Goal: Transaction & Acquisition: Purchase product/service

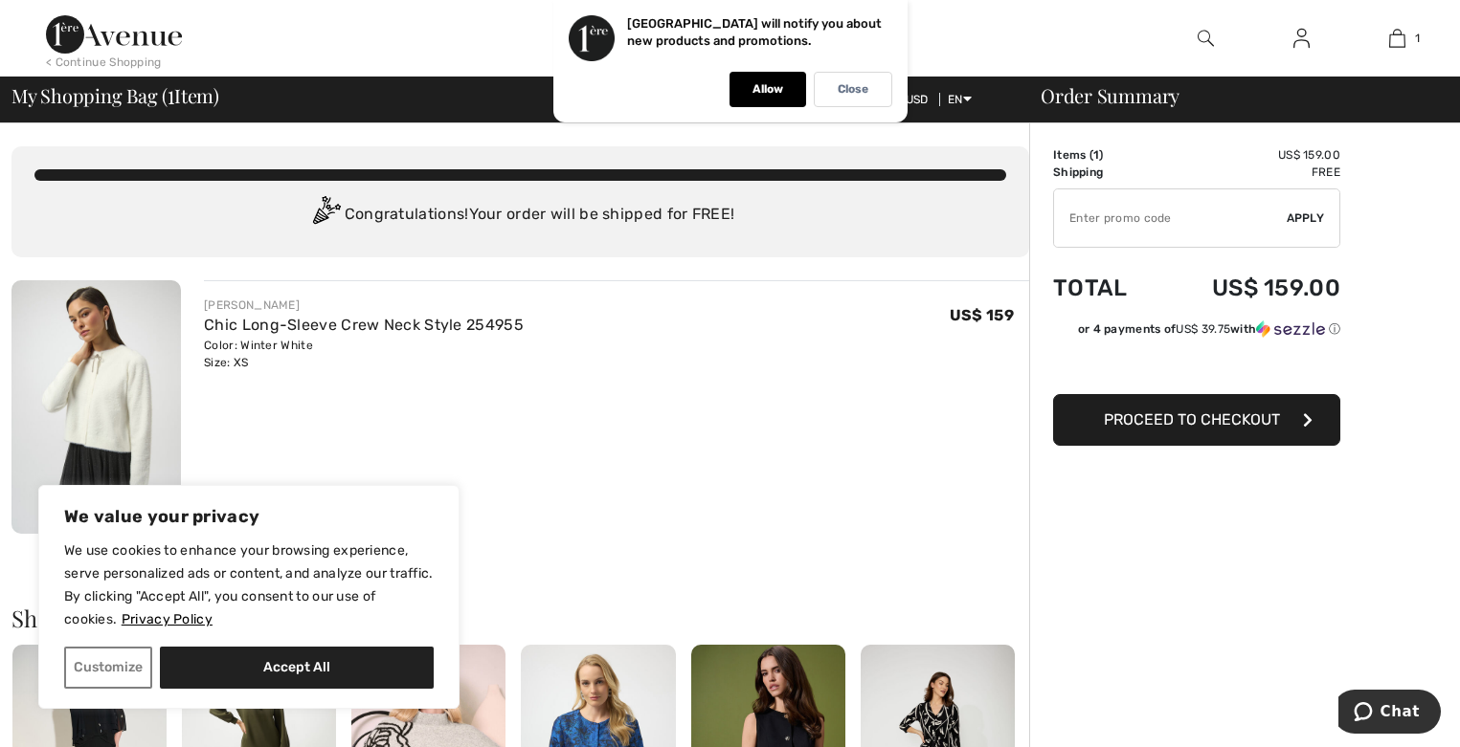
click at [1252, 422] on span "Proceed to Checkout" at bounding box center [1192, 420] width 176 height 18
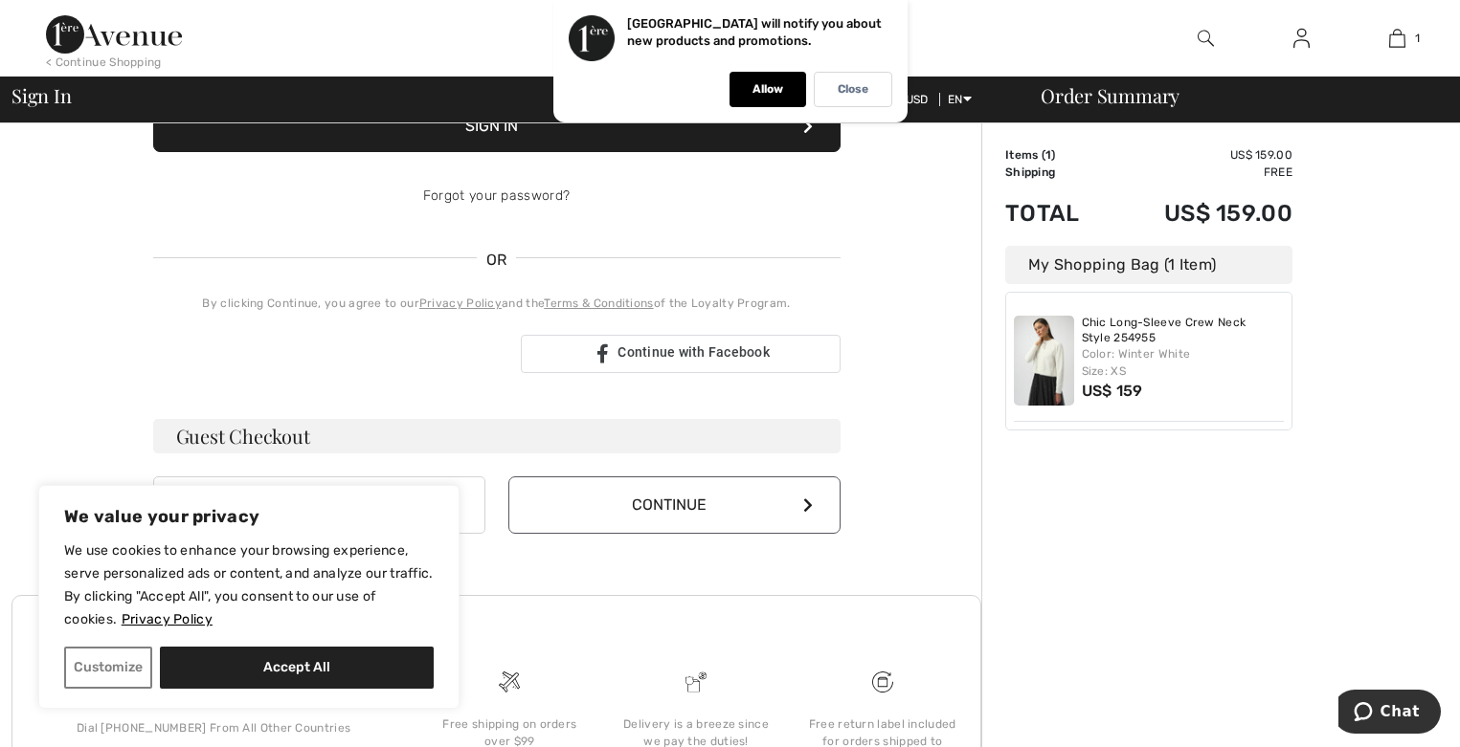
scroll to position [345, 0]
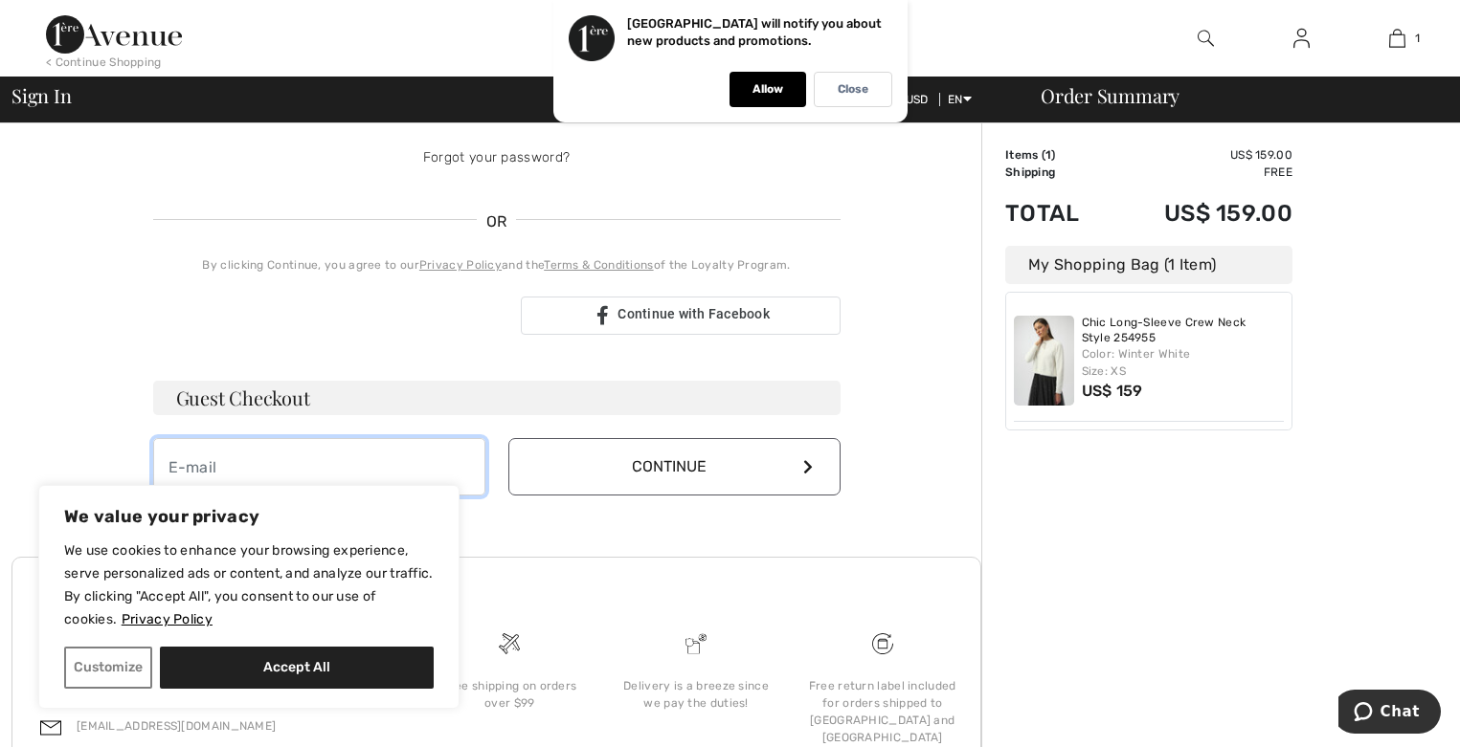
click at [253, 463] on input "email" at bounding box center [319, 466] width 332 height 57
type input "[PERSON_NAME][EMAIL_ADDRESS][PERSON_NAME][DOMAIN_NAME]"
click at [750, 472] on button "Continue" at bounding box center [674, 466] width 332 height 57
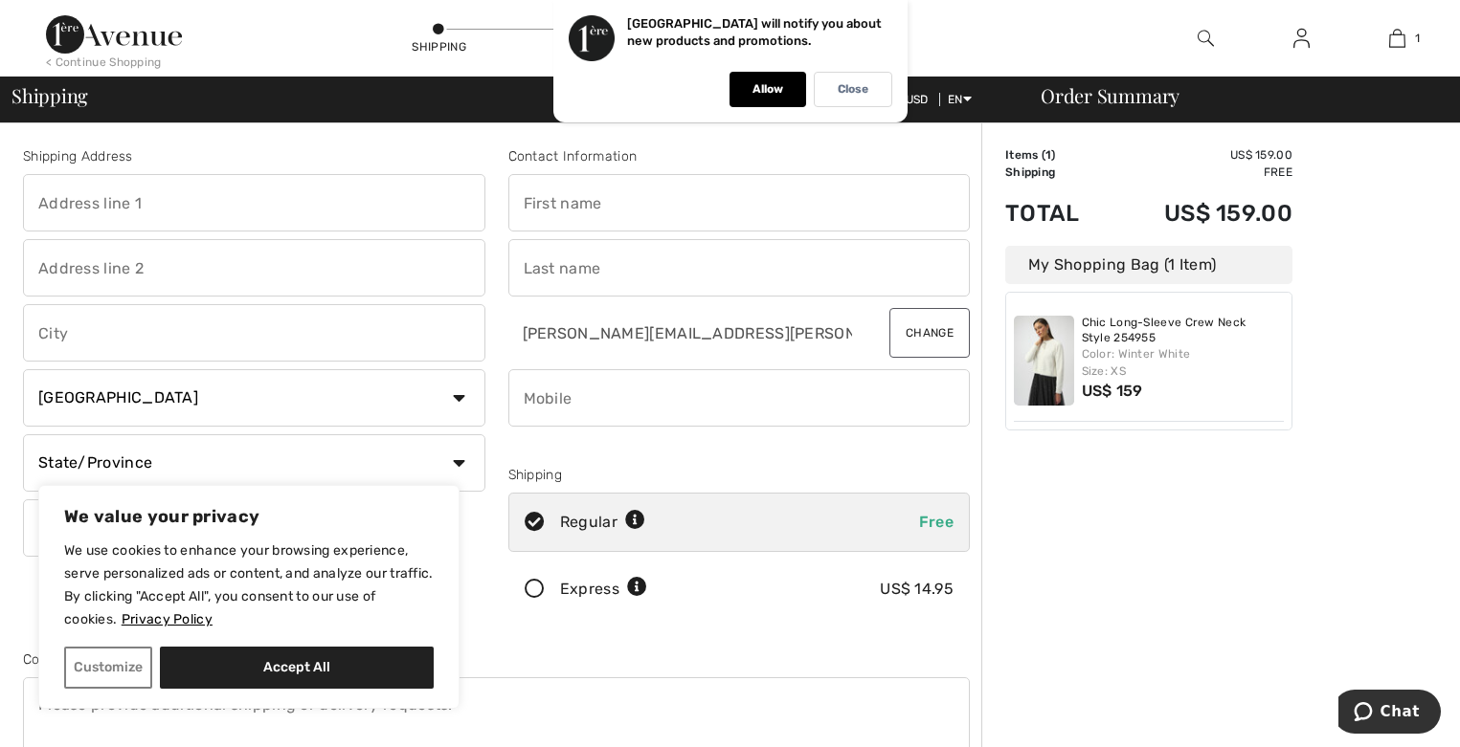
click at [660, 206] on input "text" at bounding box center [739, 202] width 462 height 57
type input "[PERSON_NAME]"
type input "17726 north hails lane"
type input "Mount Vernon IL"
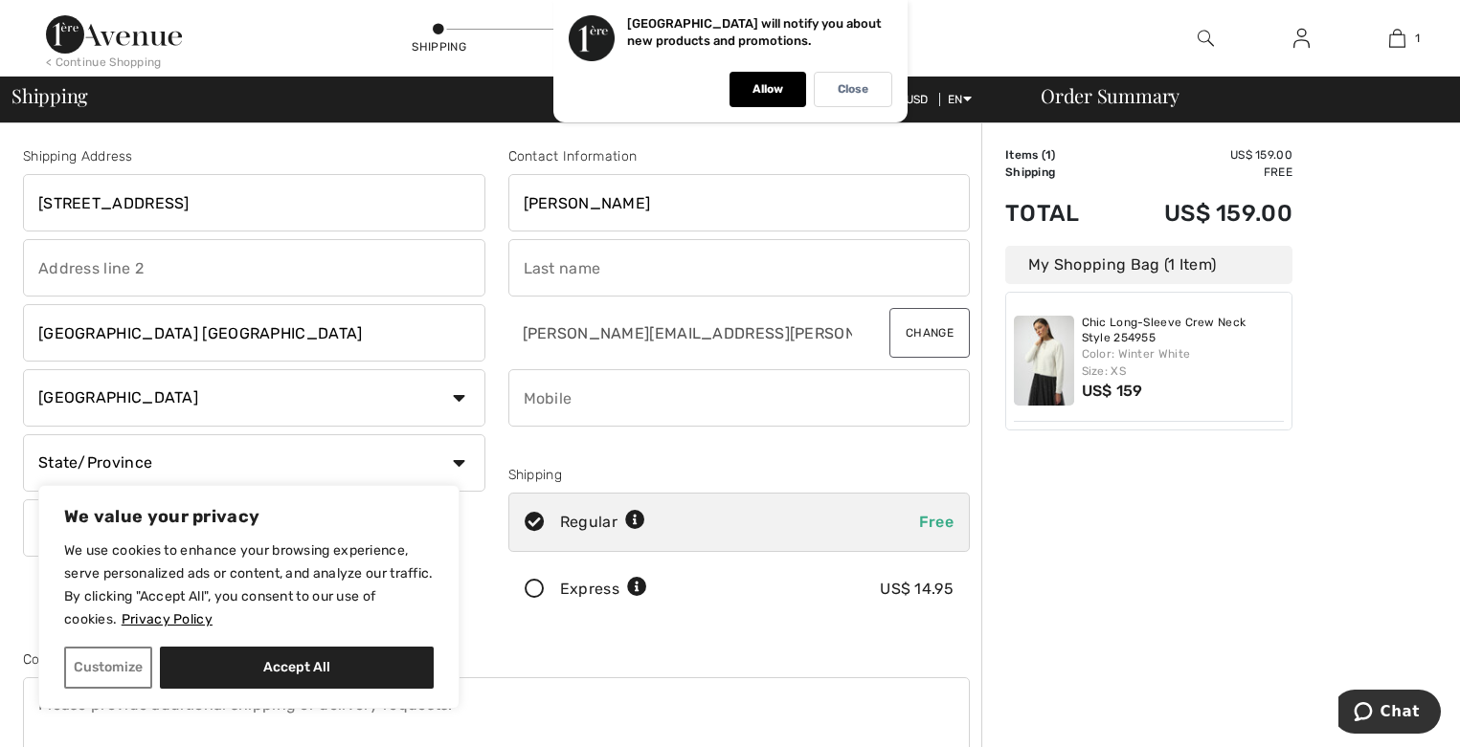
select select "US"
select select "IL"
type input "62864-8572"
type input "Eaton"
type input "6187550094"
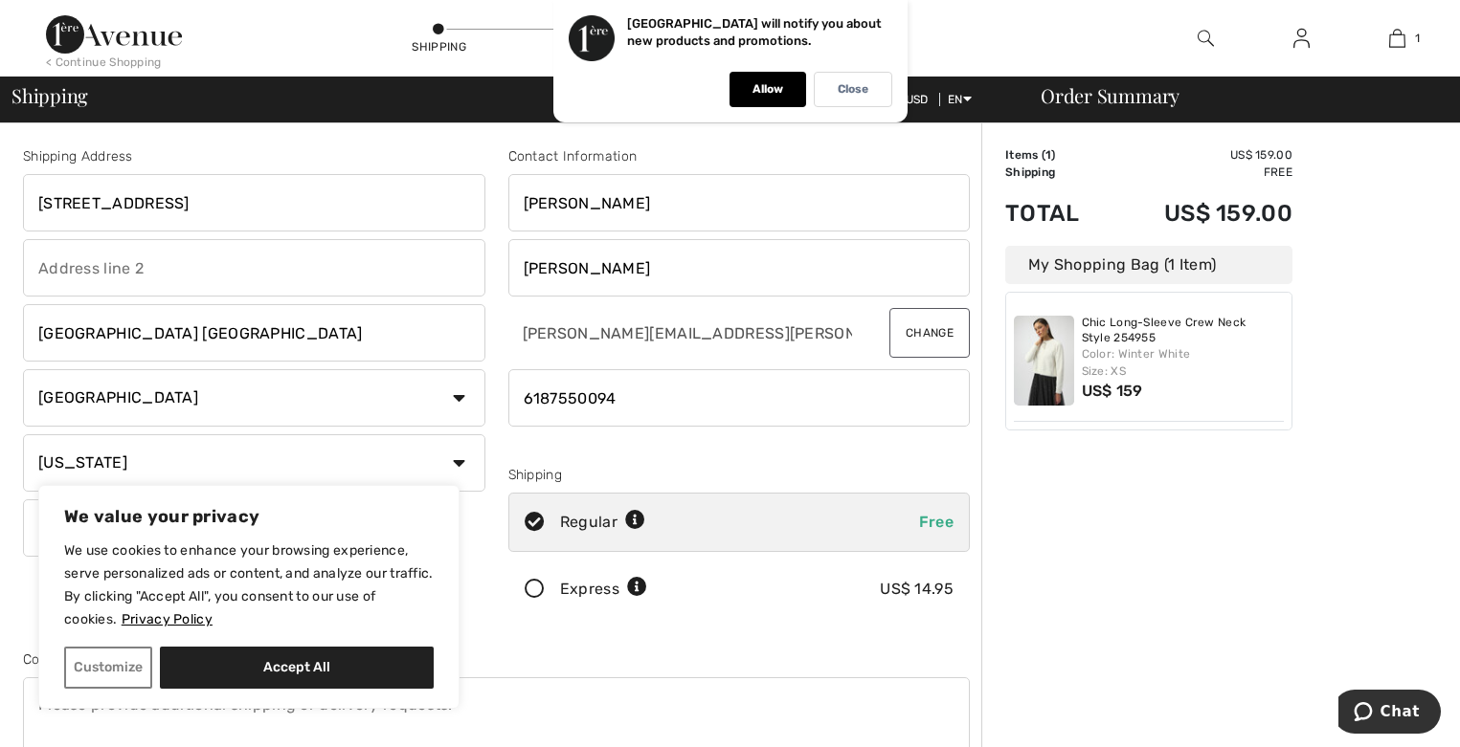
type input "628648572"
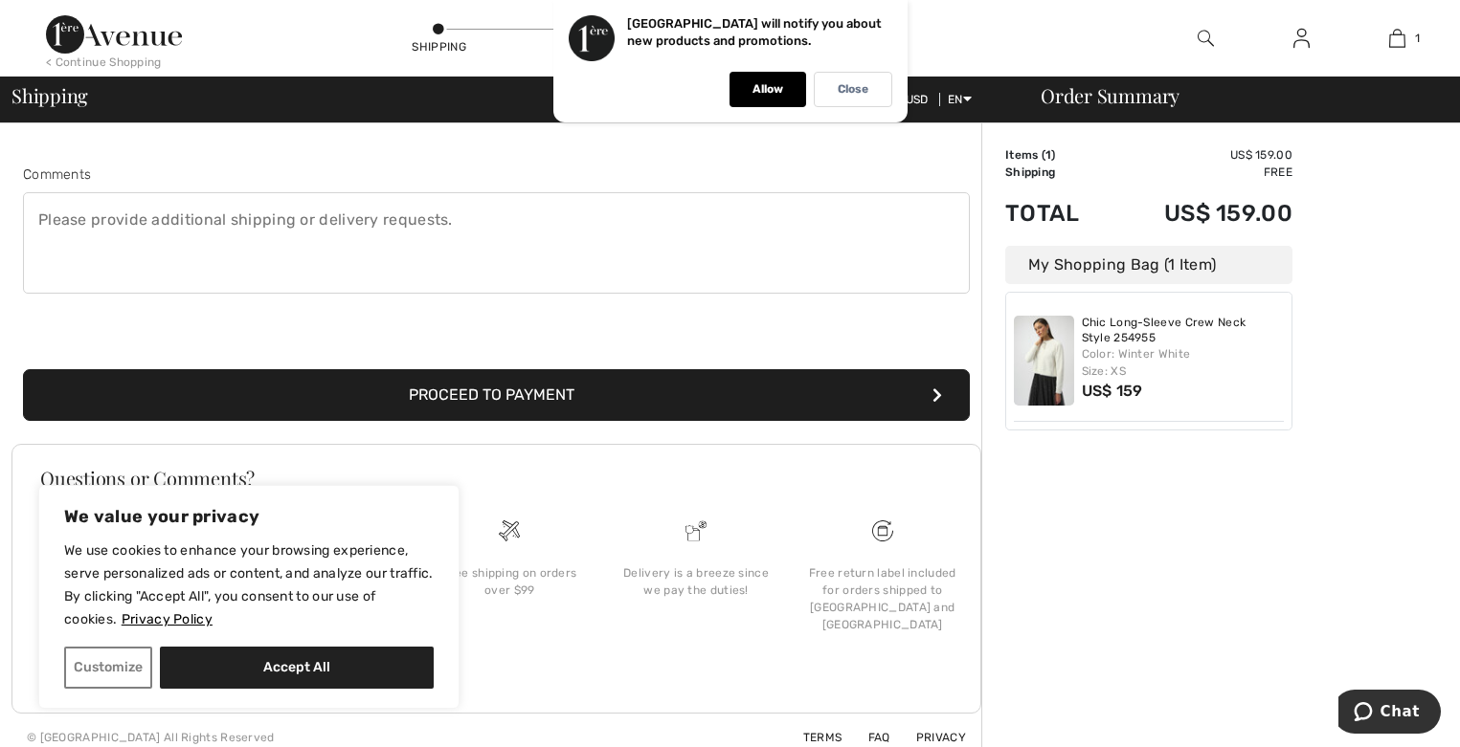
scroll to position [500, 0]
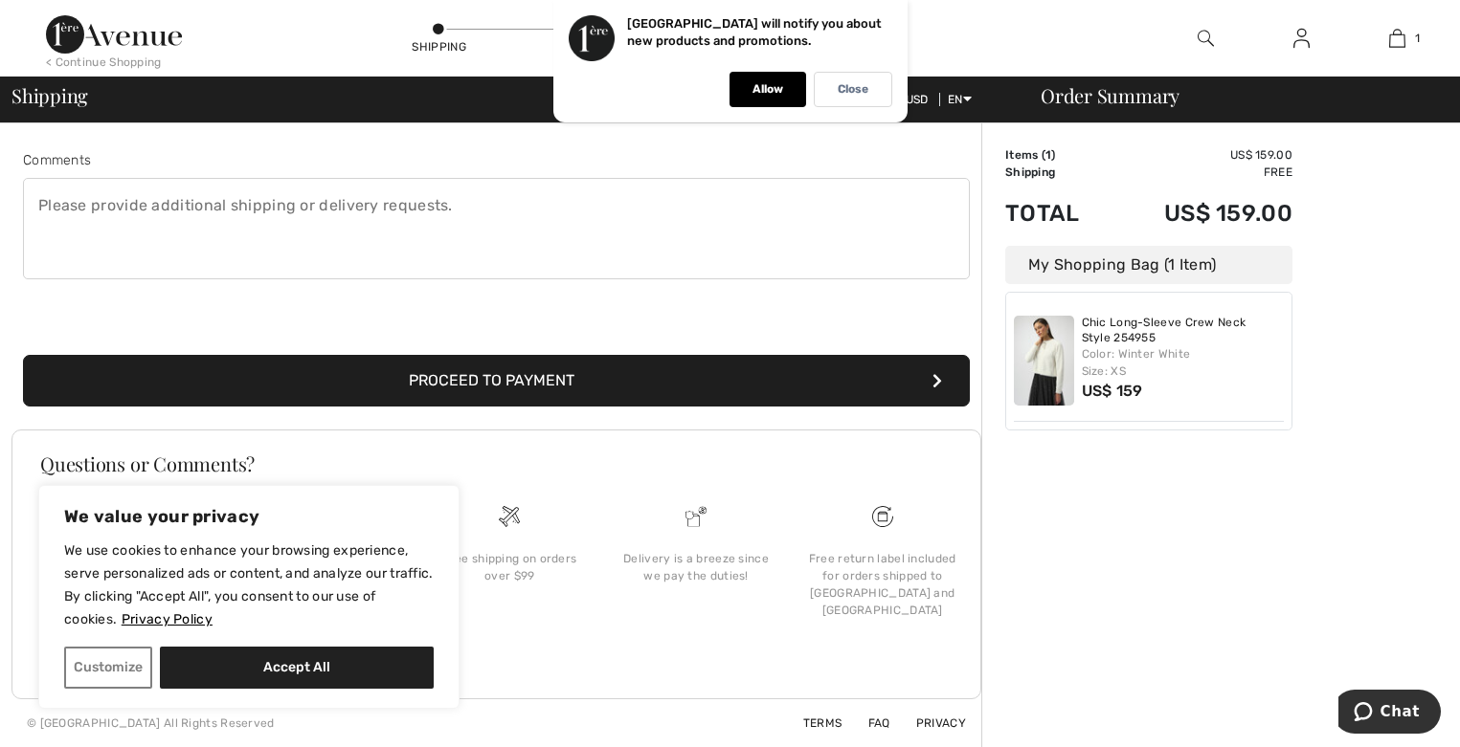
click at [883, 377] on button "Proceed to Payment" at bounding box center [496, 381] width 947 height 52
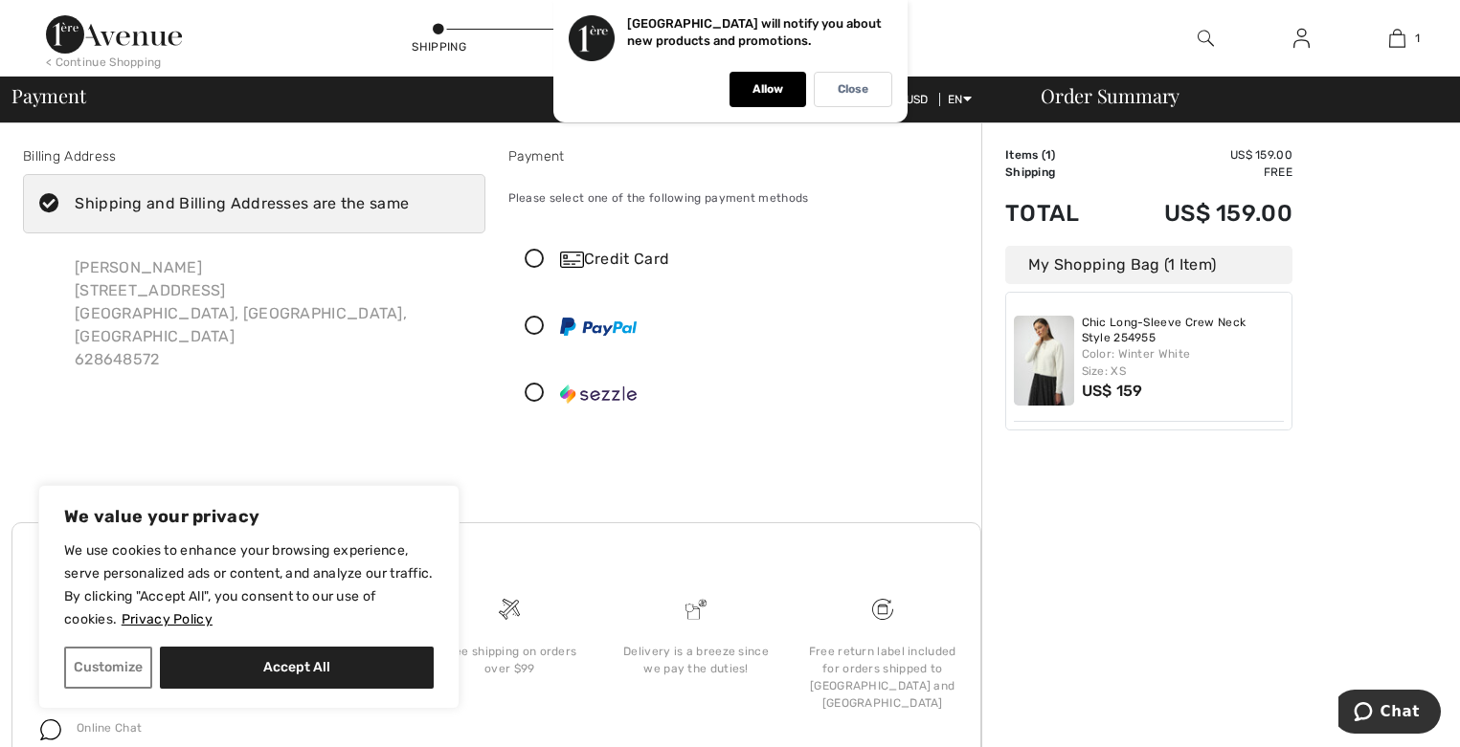
click at [545, 259] on icon at bounding box center [534, 260] width 51 height 20
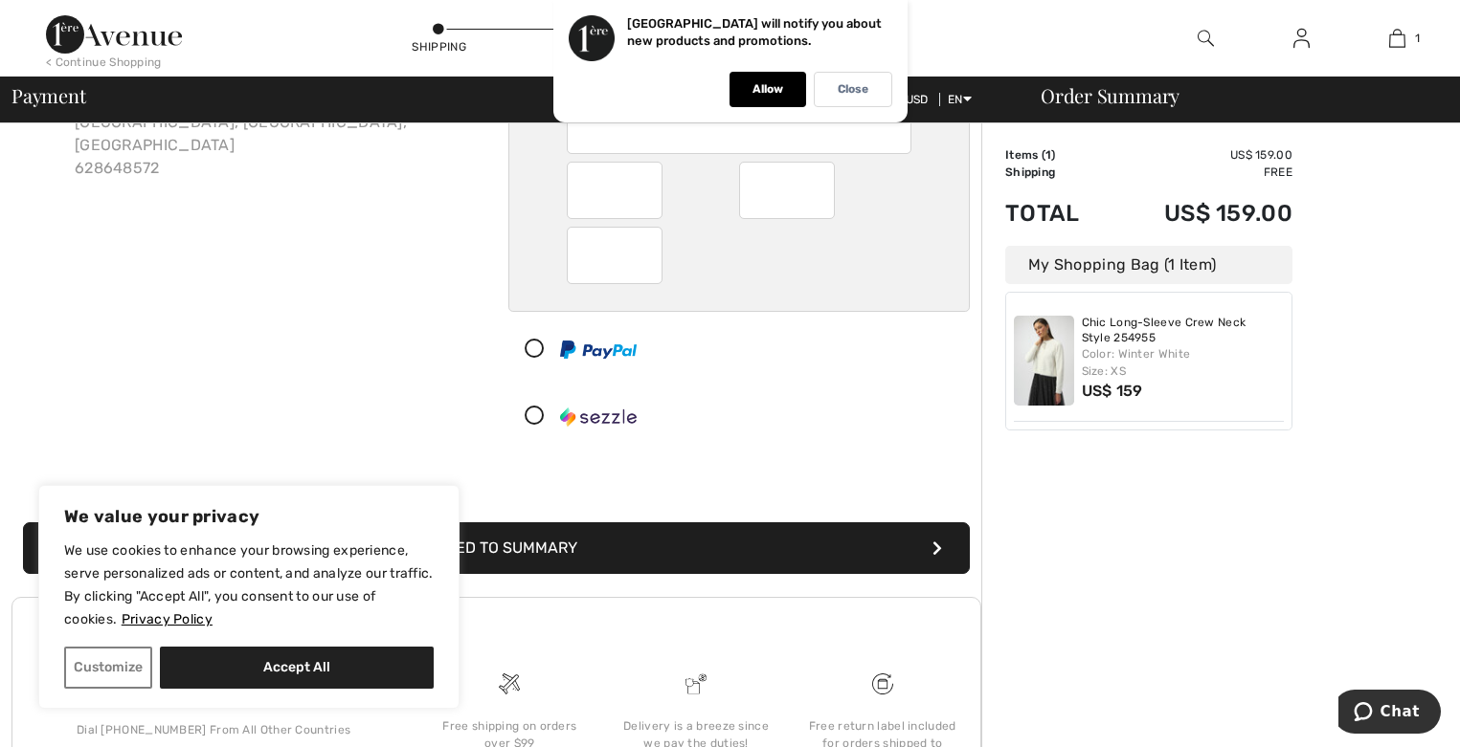
scroll to position [268, 0]
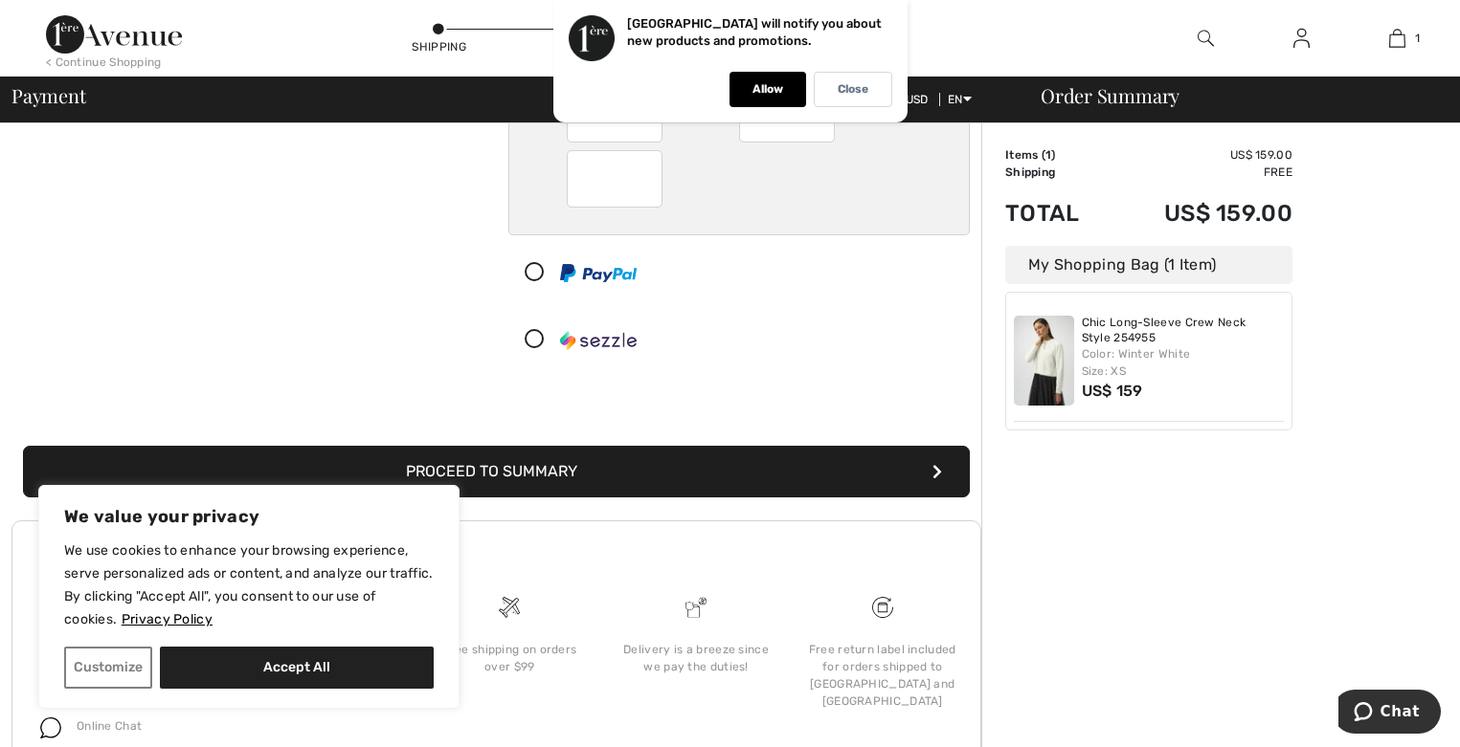
click at [804, 467] on button "Proceed to Summary" at bounding box center [496, 472] width 947 height 52
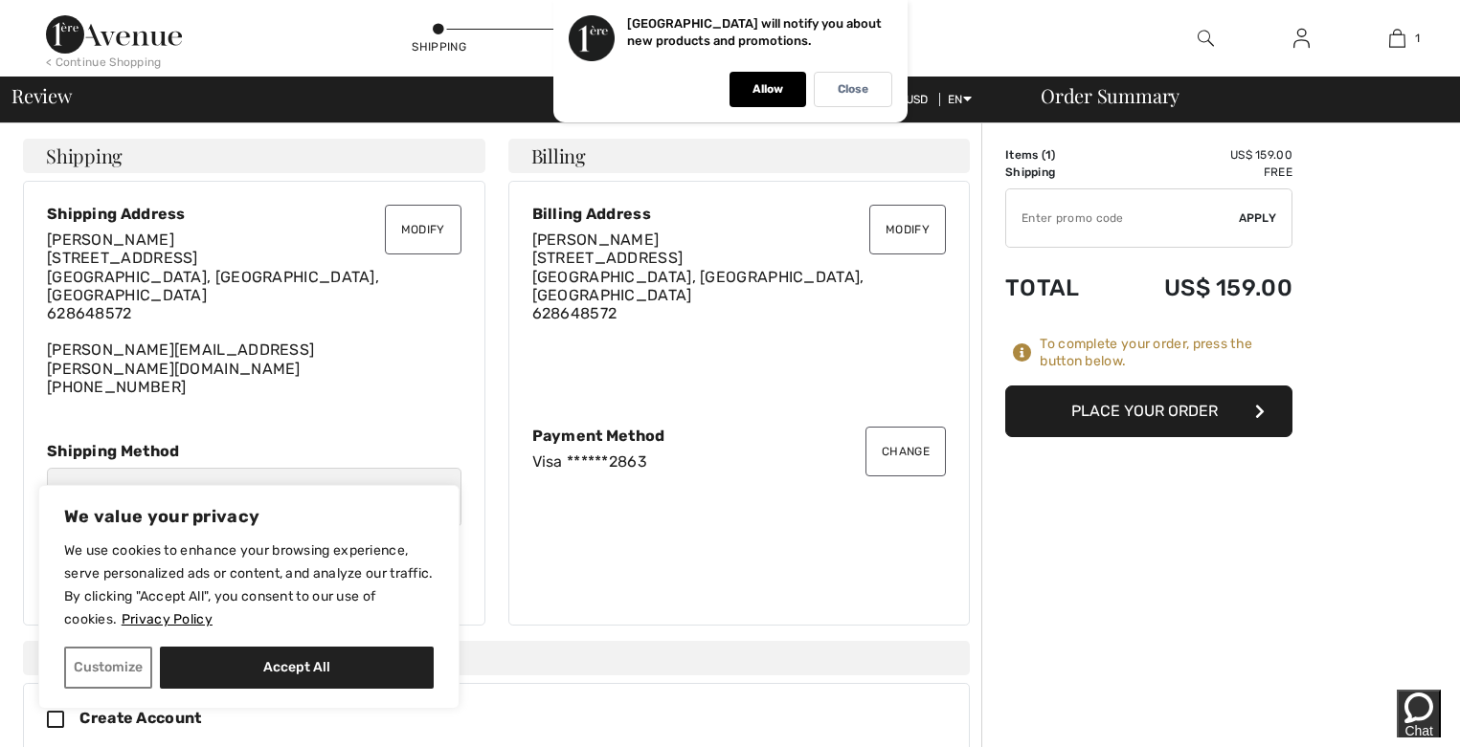
click at [1055, 407] on button "Place Your Order" at bounding box center [1148, 412] width 287 height 52
